Goal: Check status: Check status

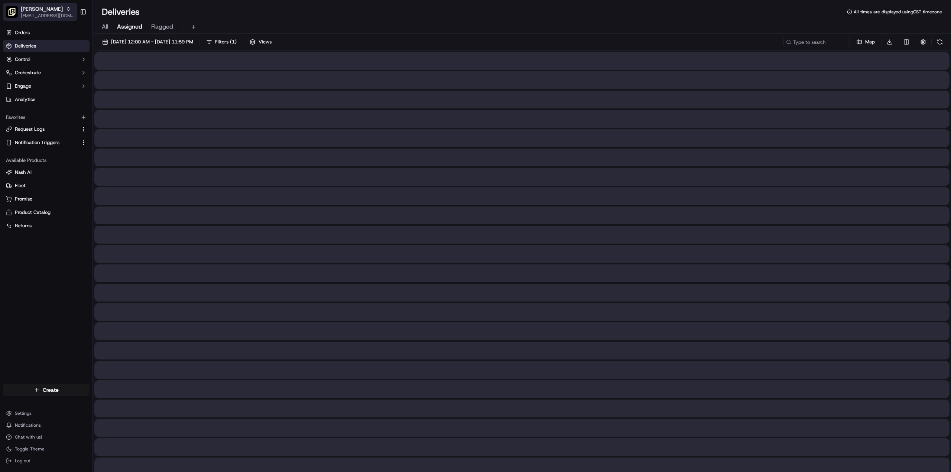
click at [42, 16] on span "[EMAIL_ADDRESS][DOMAIN_NAME]" at bounding box center [47, 16] width 53 height 6
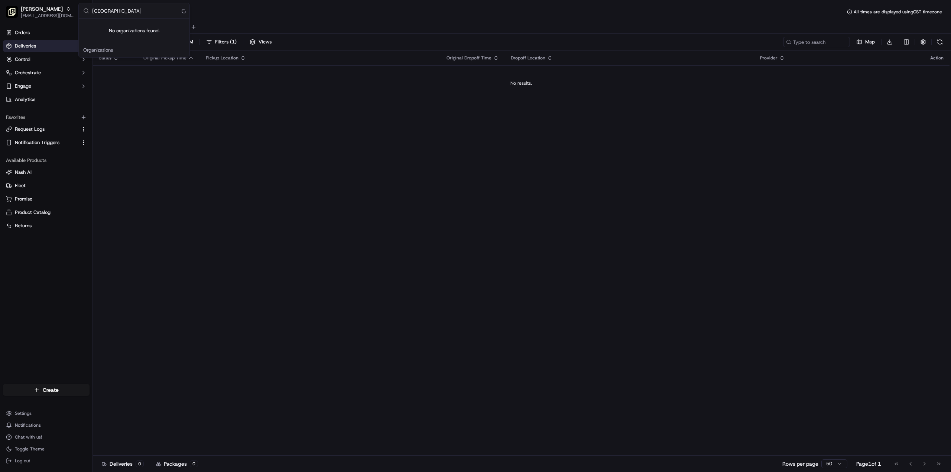
click at [119, 12] on input "[GEOGRAPHIC_DATA]" at bounding box center [138, 10] width 93 height 15
type input "[GEOGRAPHIC_DATA]"
click at [158, 41] on span "Hawaiian Bros (Tucson_AZ_S. [GEOGRAPHIC_DATA])" at bounding box center [139, 38] width 92 height 7
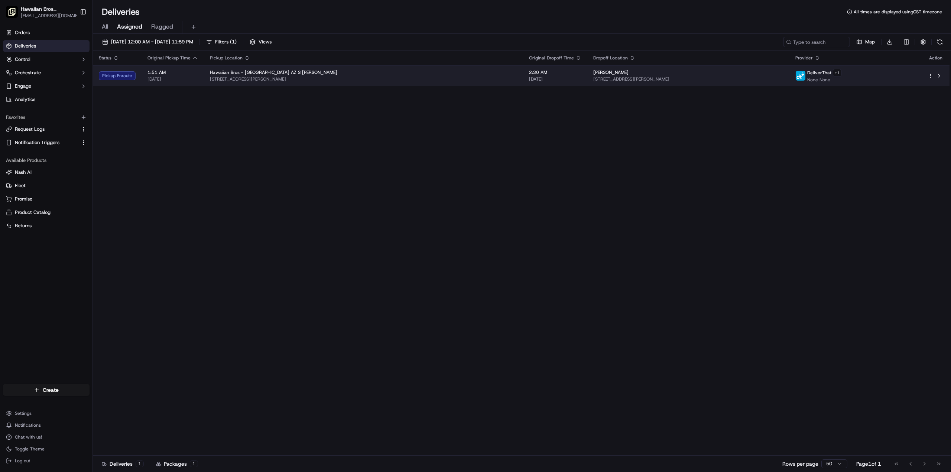
click at [351, 84] on td "Hawaiian Bros - [GEOGRAPHIC_DATA] AZ S [PERSON_NAME] [STREET_ADDRESS][PERSON_NA…" at bounding box center [363, 75] width 319 height 20
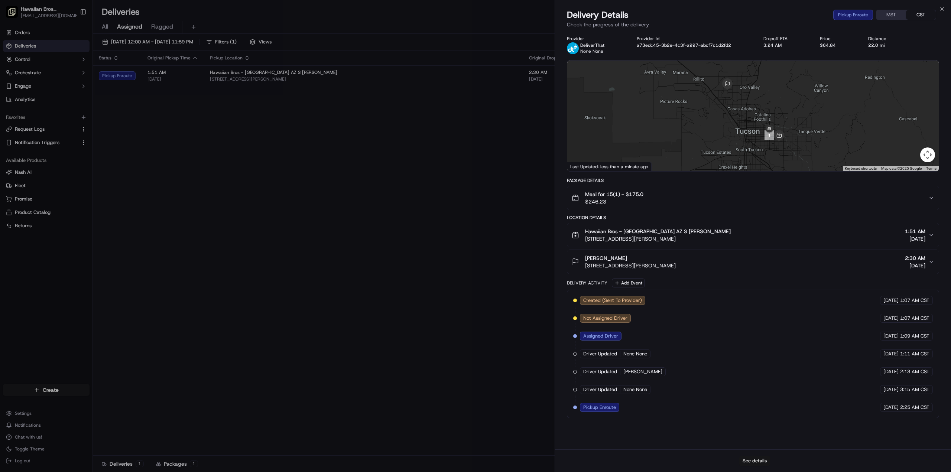
click at [741, 458] on div "See details" at bounding box center [753, 460] width 396 height 23
click at [742, 462] on button "See details" at bounding box center [754, 461] width 31 height 10
